Goal: Task Accomplishment & Management: Use online tool/utility

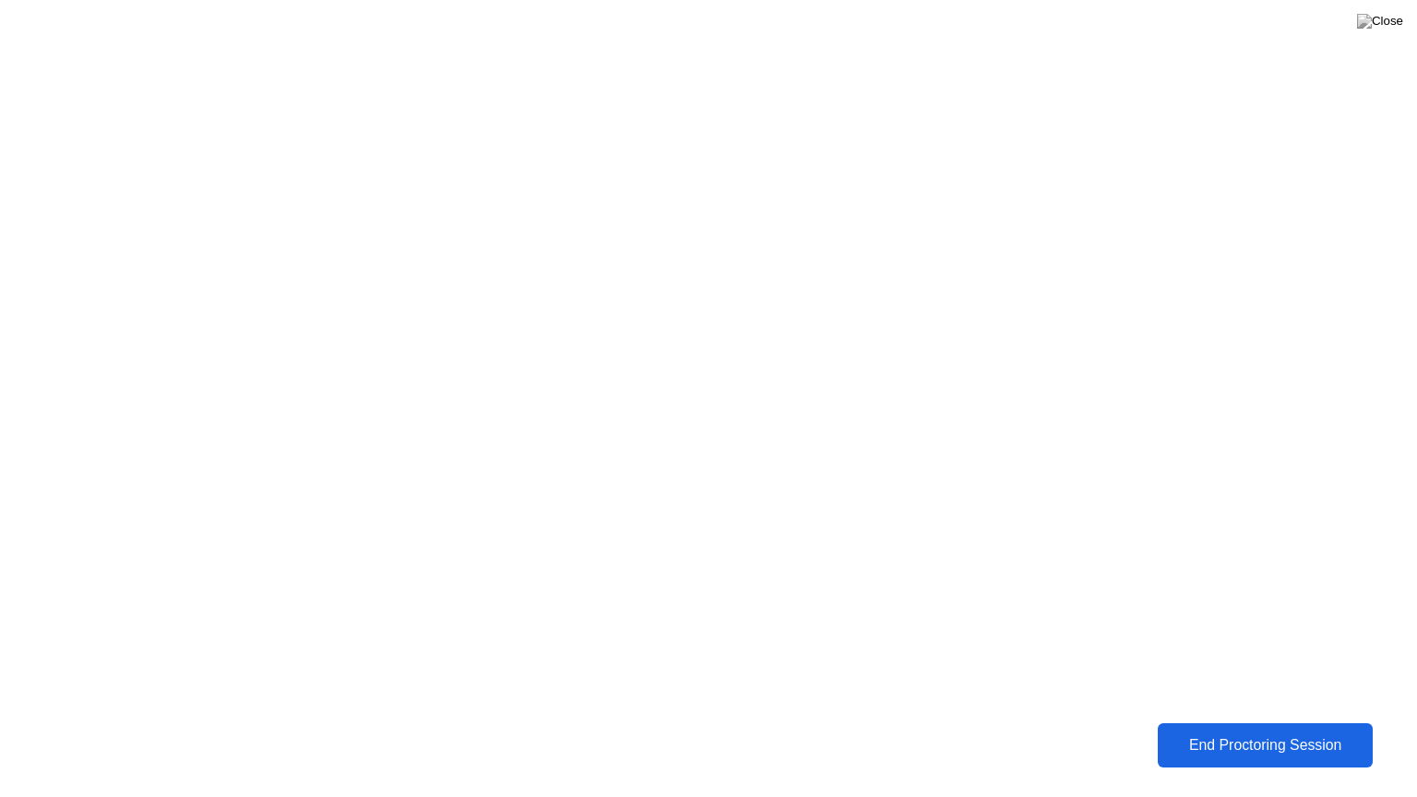
click at [1280, 737] on div "End Proctoring Session" at bounding box center [1264, 745] width 205 height 17
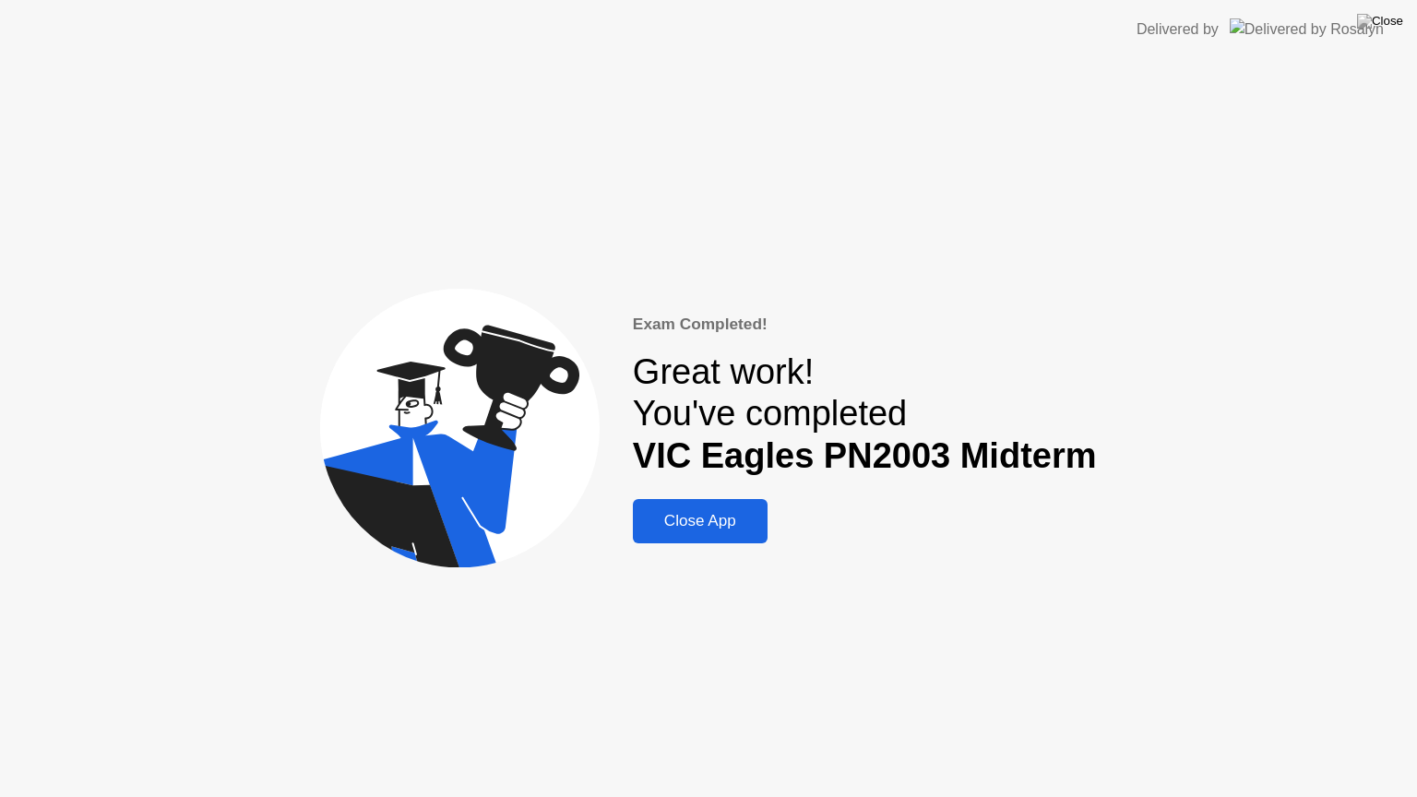
click at [708, 530] on div "Close App" at bounding box center [700, 521] width 124 height 18
